Goal: Task Accomplishment & Management: Manage account settings

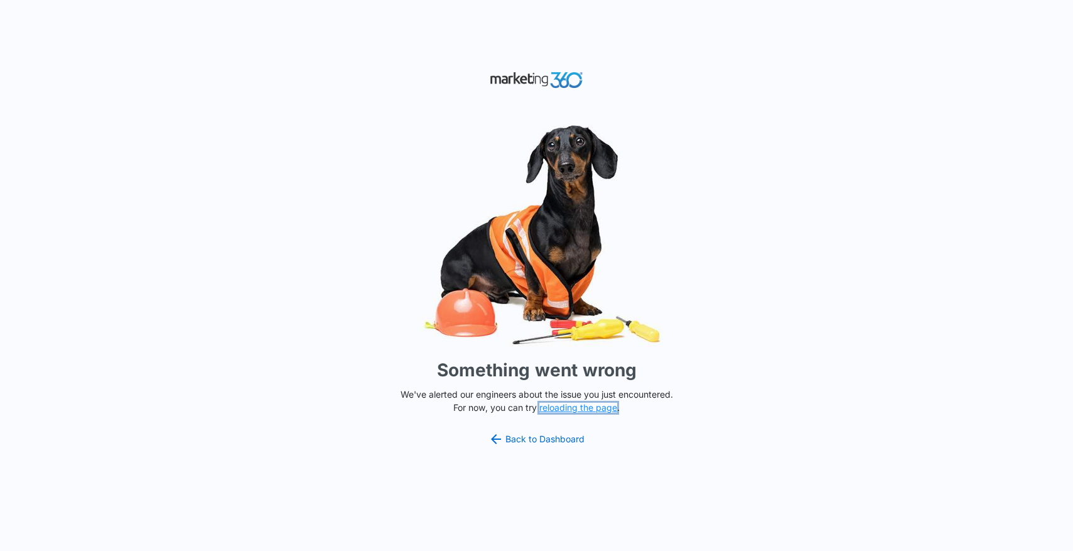
click at [578, 408] on button "reloading the page" at bounding box center [579, 408] width 78 height 10
click at [539, 438] on link "Back to Dashboard" at bounding box center [537, 439] width 97 height 15
click at [546, 428] on div "Something went wrong We've alerted our engineers about the issue you just encou…" at bounding box center [536, 275] width 1073 height 551
click at [549, 435] on link "Back to Dashboard" at bounding box center [537, 439] width 97 height 15
click at [567, 406] on button "reloading the page" at bounding box center [579, 408] width 78 height 10
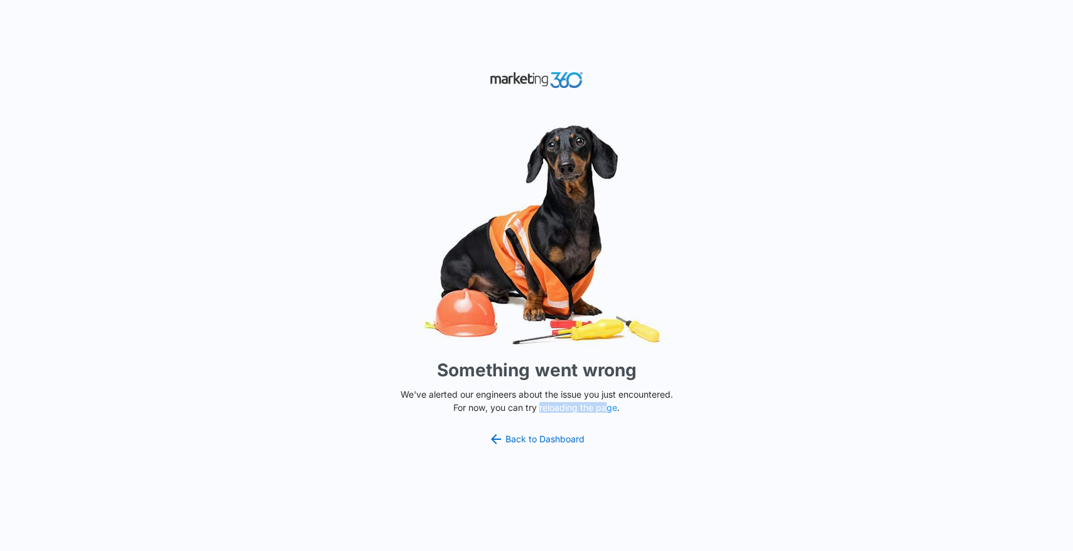
click at [607, 401] on p "We've alerted our engineers about the issue you just encountered. For now, you …" at bounding box center [537, 401] width 283 height 26
click at [604, 410] on button "reloading the page" at bounding box center [579, 408] width 78 height 10
click at [603, 404] on button "reloading the page" at bounding box center [579, 408] width 78 height 10
drag, startPoint x: 0, startPoint y: 0, endPoint x: 604, endPoint y: 404, distance: 726.3
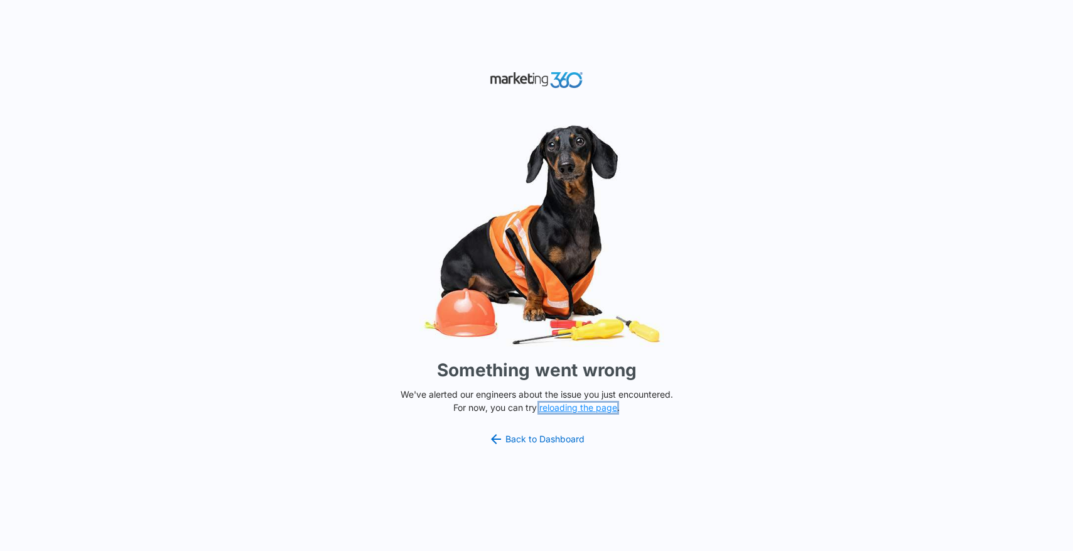
click at [604, 404] on button "reloading the page" at bounding box center [579, 408] width 78 height 10
click at [592, 409] on button "reloading the page" at bounding box center [579, 408] width 78 height 10
click at [581, 405] on button "reloading the page" at bounding box center [579, 408] width 78 height 10
click at [566, 430] on div "Something went wrong We've alerted our engineers about the issue you just encou…" at bounding box center [536, 275] width 1073 height 551
click at [566, 439] on link "Back to Dashboard" at bounding box center [537, 439] width 97 height 15
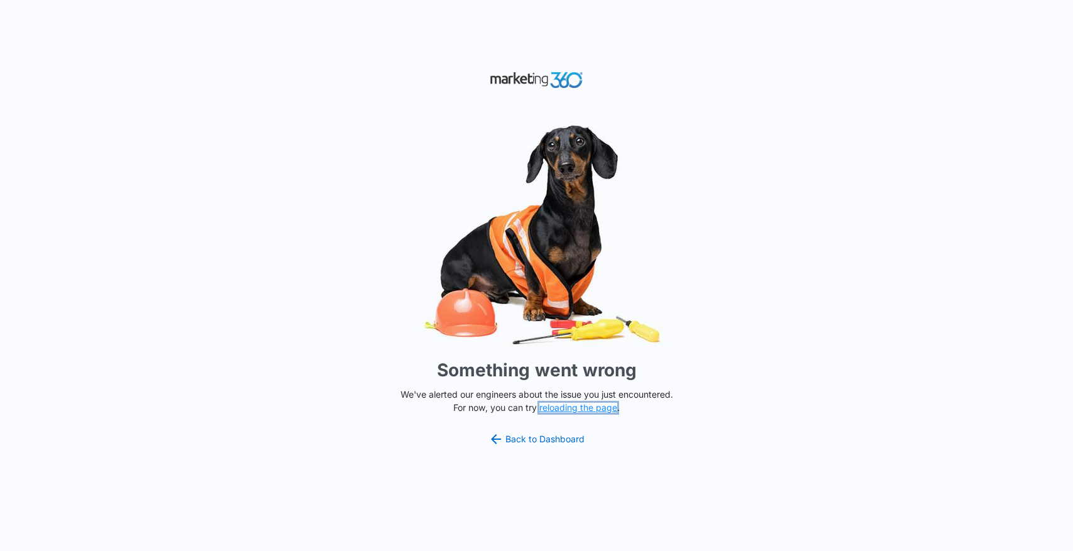
click at [572, 409] on button "reloading the page" at bounding box center [579, 408] width 78 height 10
click at [541, 438] on link "Back to Dashboard" at bounding box center [537, 439] width 97 height 15
click at [595, 404] on button "reloading the page" at bounding box center [579, 408] width 78 height 10
click at [573, 434] on link "Back to Dashboard" at bounding box center [537, 439] width 97 height 15
click at [573, 440] on link "Back to Dashboard" at bounding box center [537, 439] width 97 height 15
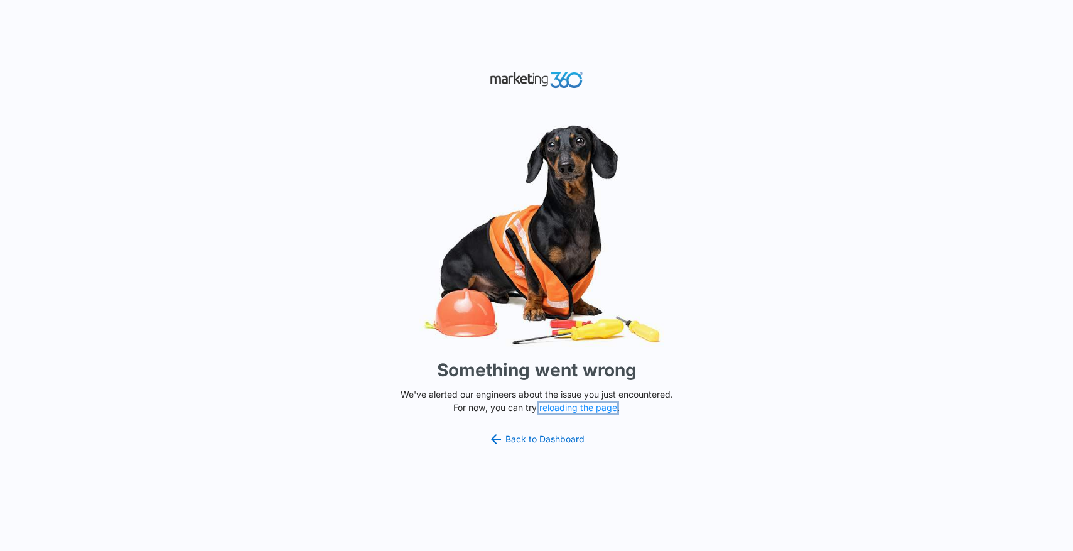
click at [577, 404] on button "reloading the page" at bounding box center [579, 408] width 78 height 10
click at [534, 442] on link "Back to Dashboard" at bounding box center [537, 439] width 97 height 15
click at [572, 406] on button "reloading the page" at bounding box center [579, 408] width 78 height 10
